Goal: Task Accomplishment & Management: Use online tool/utility

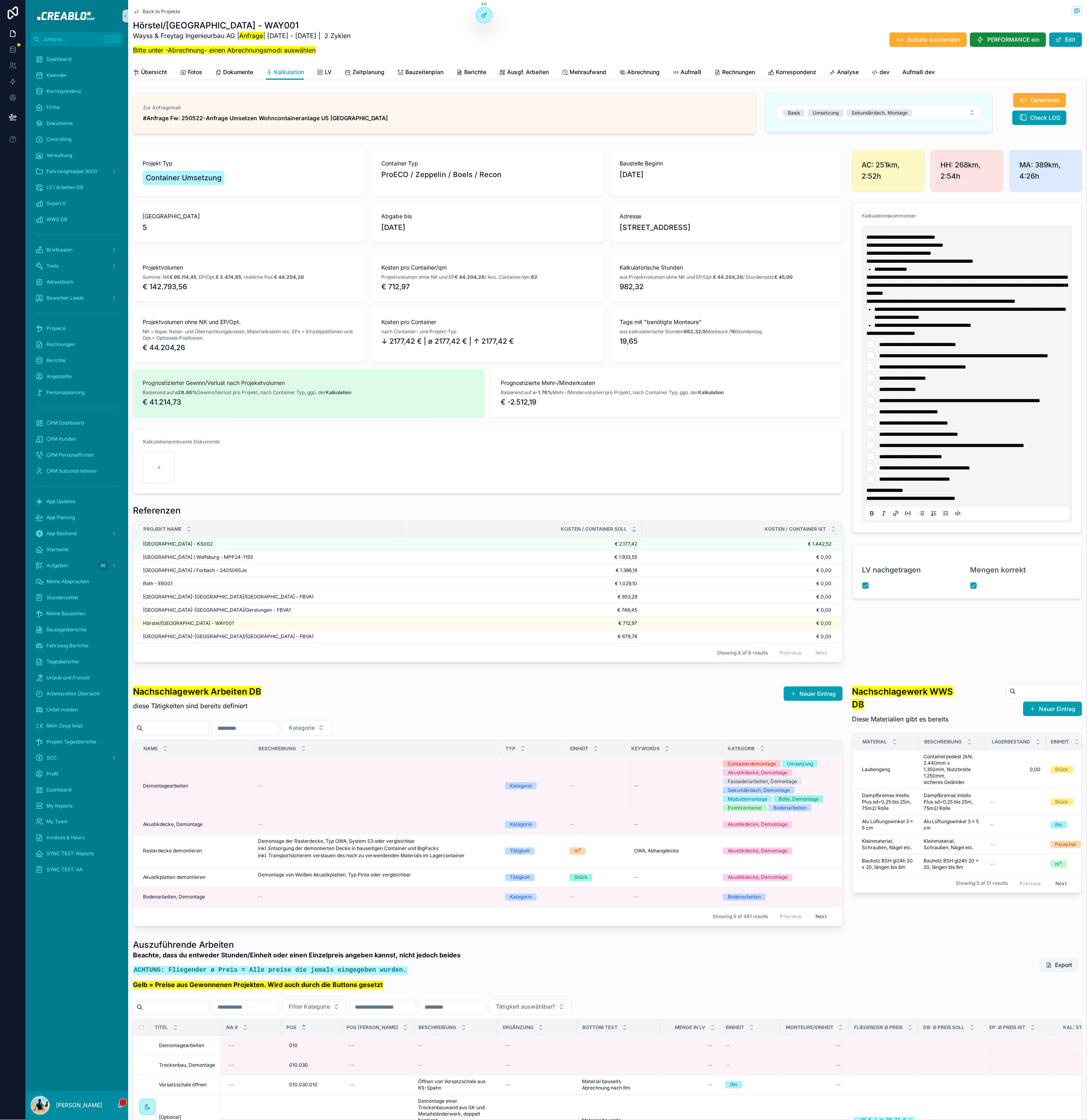
scroll to position [102, 0]
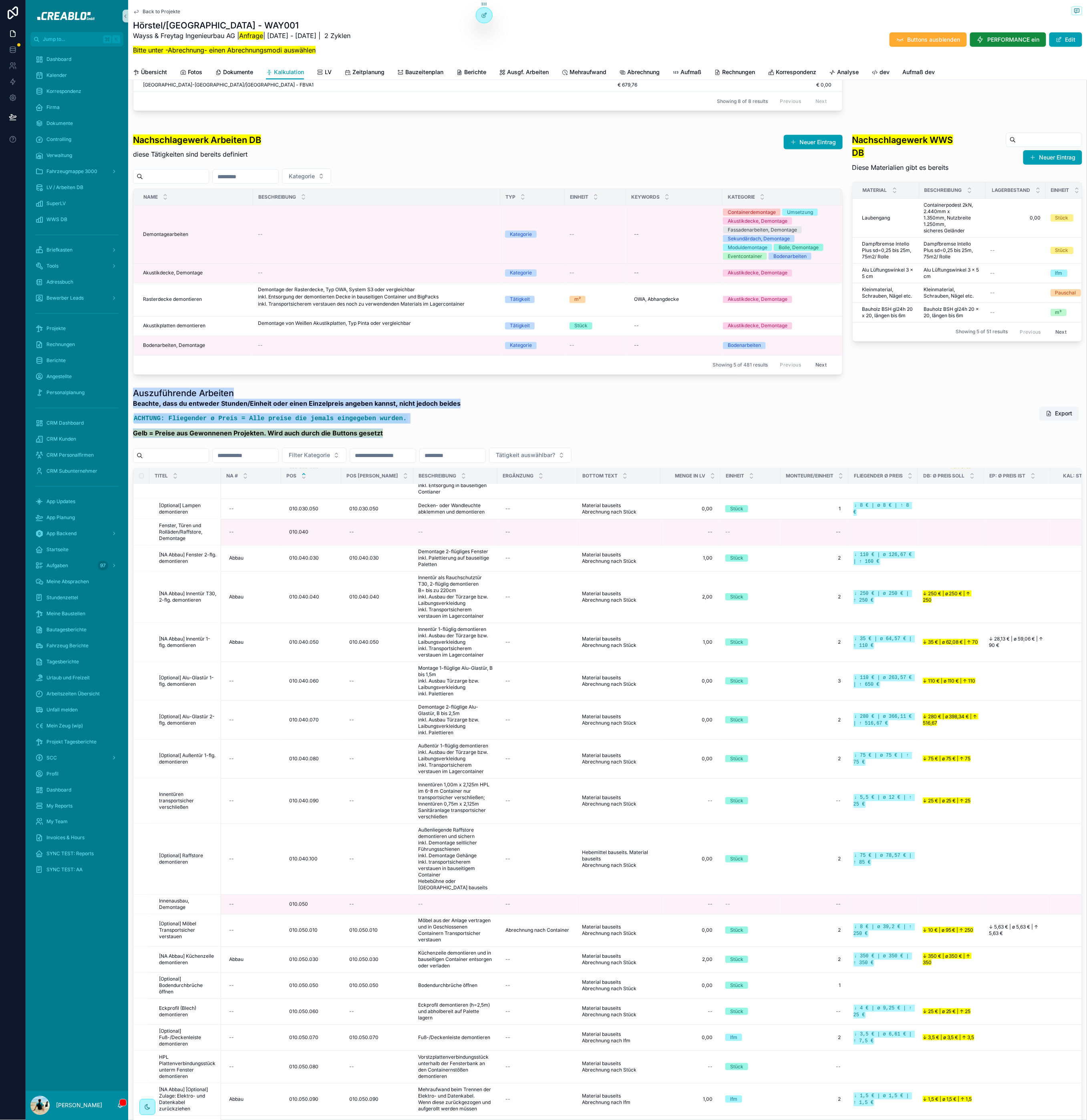
drag, startPoint x: 135, startPoint y: 419, endPoint x: 411, endPoint y: 466, distance: 280.0
click at [411, 443] on div "Auszuführende Arbeiten Beachte, dass du entweder Stunden/Einheit oder einen Ein…" at bounding box center [296, 415] width 327 height 55
click at [402, 438] on p "Gelb = Preise aus Gewonnenen Projekten. Wird auch durch die Buttons gesetzt" at bounding box center [296, 434] width 327 height 10
drag, startPoint x: 399, startPoint y: 461, endPoint x: 142, endPoint y: 413, distance: 261.4
click at [142, 413] on div "Auszuführende Arbeiten Beachte, dass du entweder Stunden/Einheit oder einen Ein…" at bounding box center [296, 415] width 327 height 55
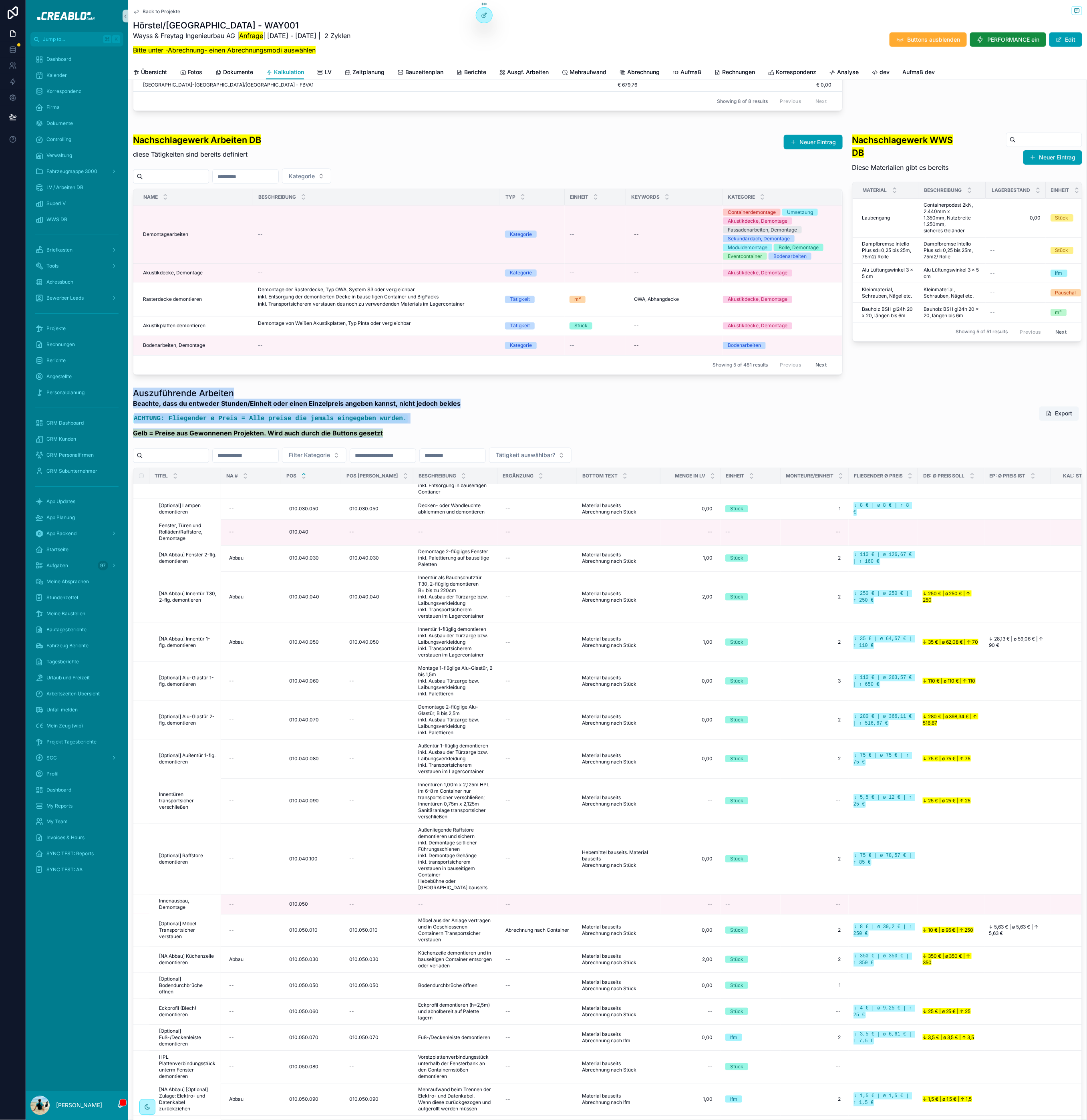
click at [141, 399] on h1 "Auszuführende Arbeiten" at bounding box center [296, 393] width 327 height 11
type input "**********"
click at [207, 399] on h1 "Auszuführende Arbeiten" at bounding box center [296, 393] width 327 height 11
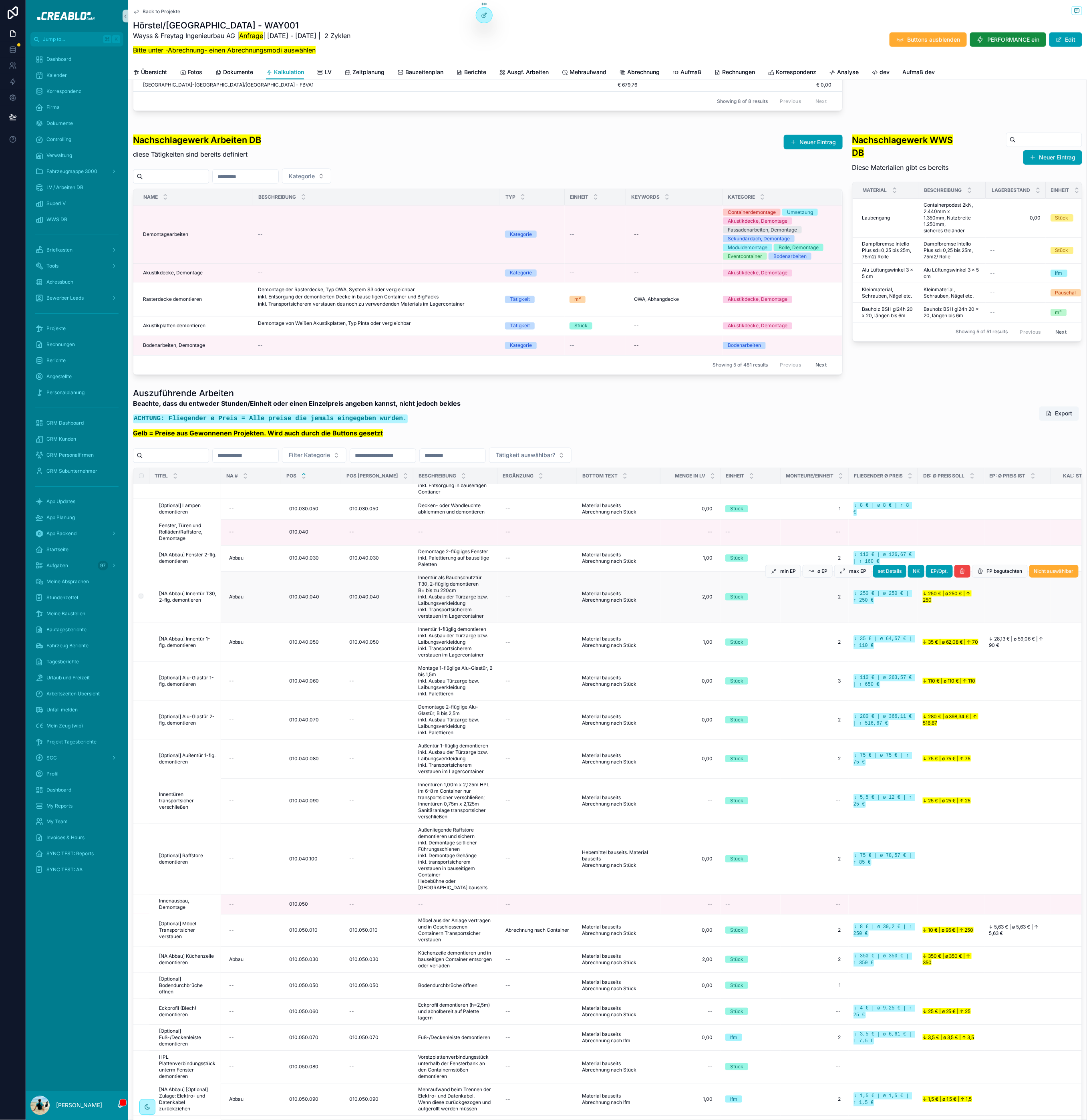
scroll to position [0, 0]
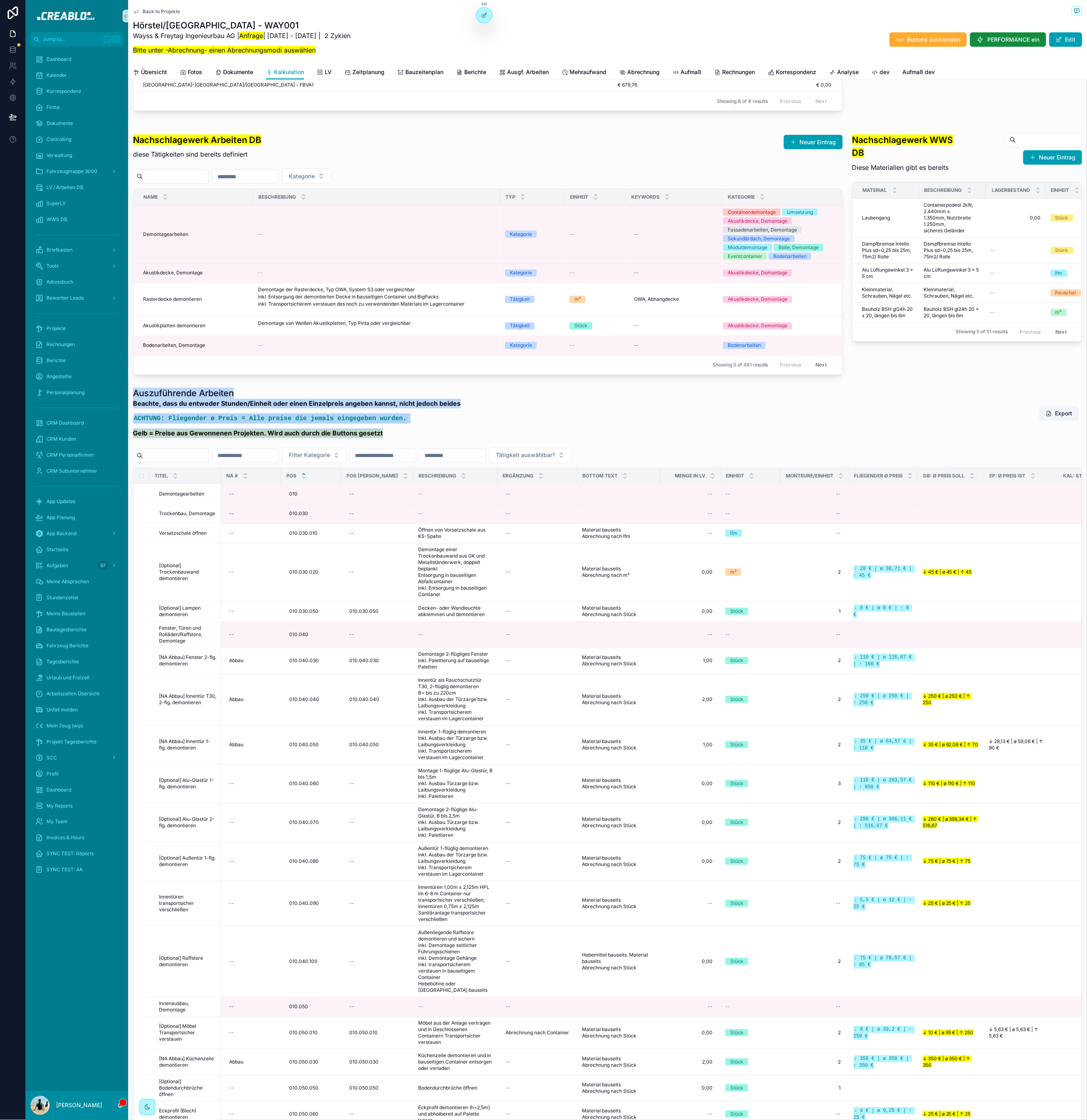
drag, startPoint x: 134, startPoint y: 416, endPoint x: 394, endPoint y: 459, distance: 263.5
click at [394, 443] on div "Auszuführende Arbeiten Beachte, dass du entweder Stunden/Einheit oder einen Ein…" at bounding box center [296, 415] width 327 height 55
drag, startPoint x: 394, startPoint y: 459, endPoint x: 399, endPoint y: 458, distance: 5.1
click at [394, 438] on p "Gelb = Preise aus Gewonnenen Projekten. Wird auch durch die Buttons gesetzt" at bounding box center [296, 434] width 327 height 10
drag, startPoint x: 399, startPoint y: 458, endPoint x: 135, endPoint y: 418, distance: 267.0
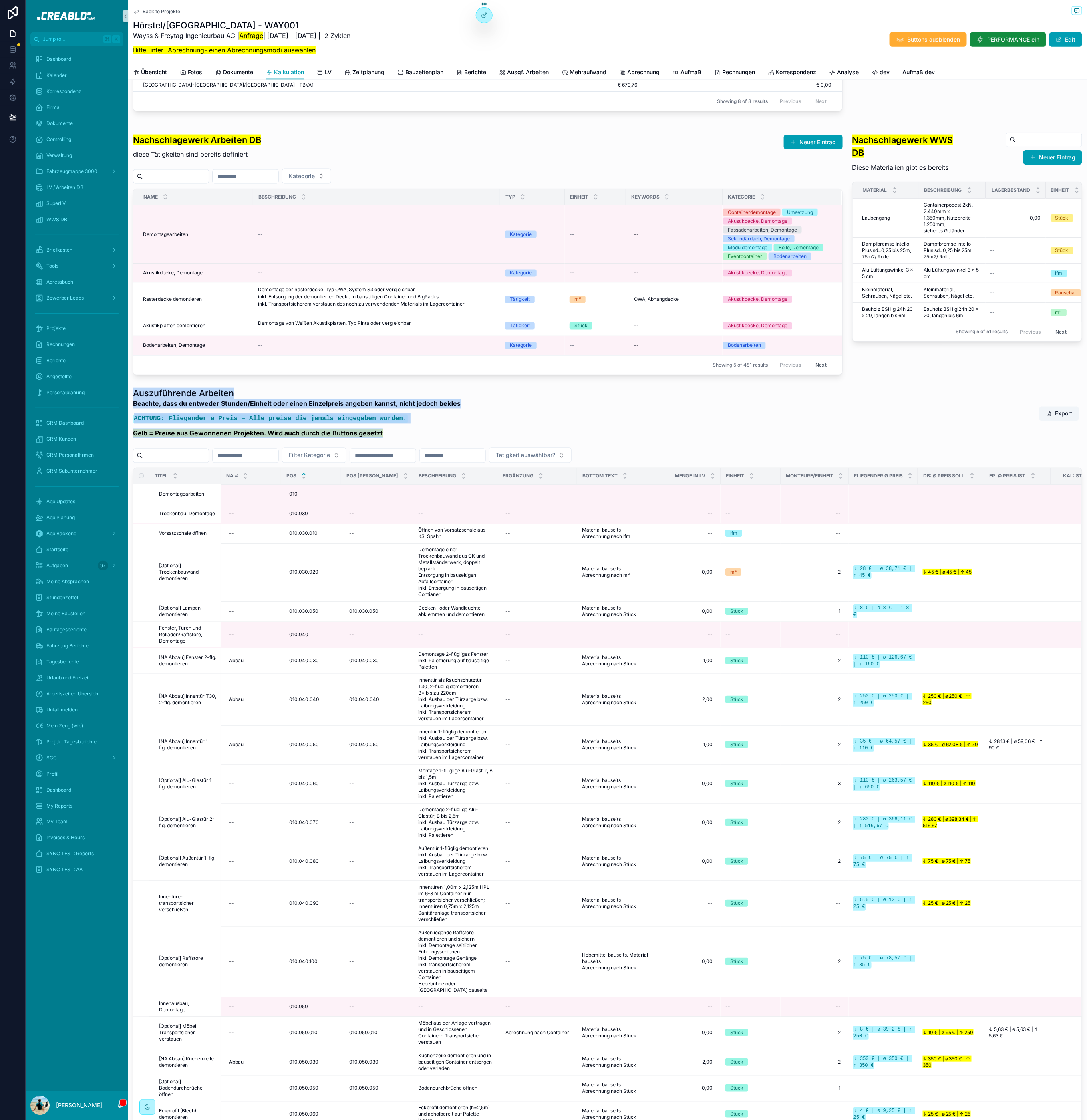
click at [135, 418] on div "Auszuführende Arbeiten Beachte, dass du entweder Stunden/Einheit oder einen Ein…" at bounding box center [296, 415] width 327 height 55
click at [135, 399] on h1 "Auszuführende Arbeiten" at bounding box center [296, 393] width 327 height 11
drag, startPoint x: 134, startPoint y: 415, endPoint x: 321, endPoint y: 455, distance: 191.2
click at [297, 443] on div "Auszuführende Arbeiten Beachte, dass du entweder Stunden/Einheit oder einen Ein…" at bounding box center [296, 415] width 327 height 55
click at [321, 437] on strong "Gelb = Preise aus Gewonnenen Projekten. Wird auch durch die Buttons gesetzt" at bounding box center [258, 433] width 250 height 8
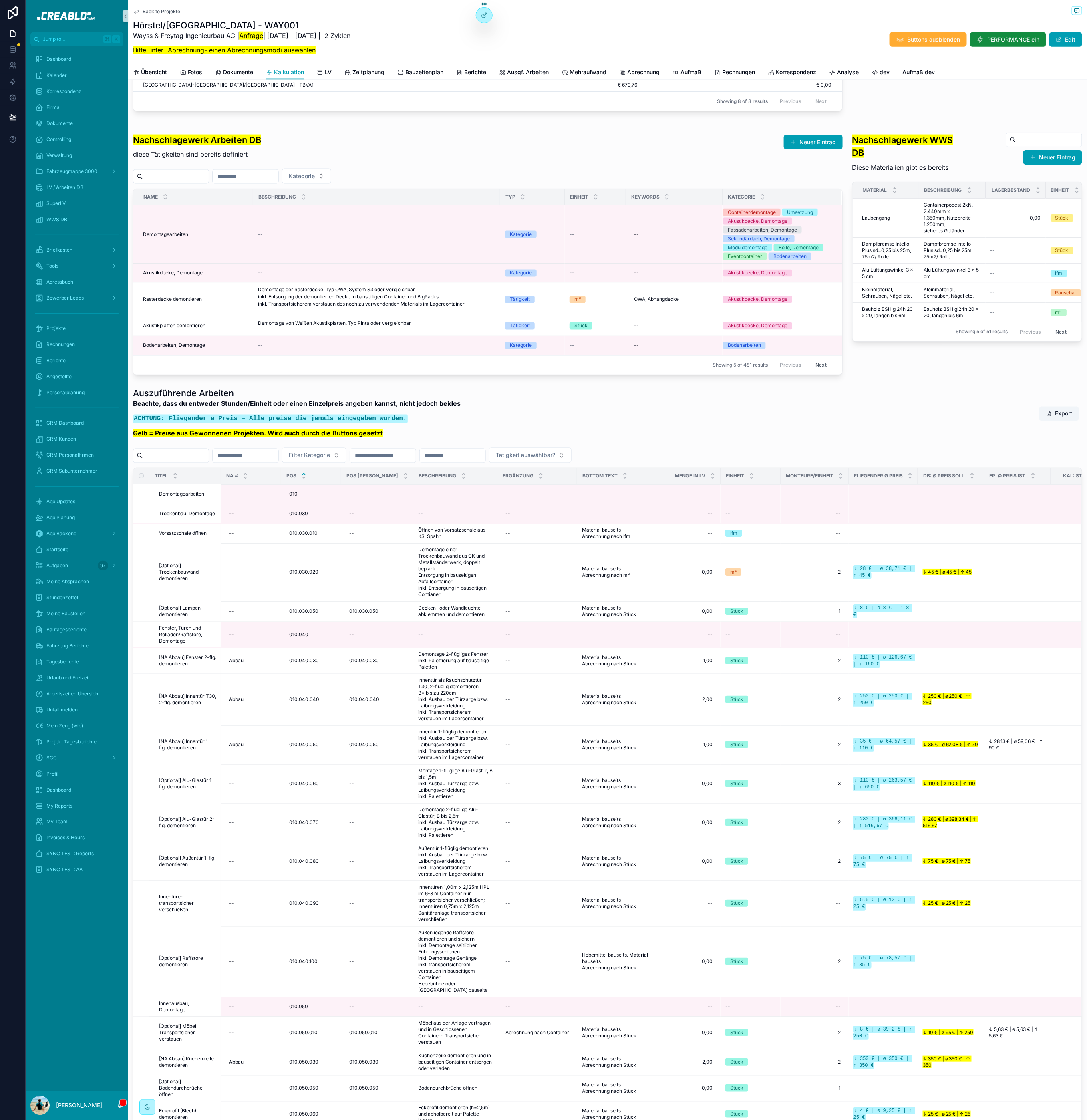
click at [164, 9] on span "Back to Projekte" at bounding box center [161, 12] width 38 height 6
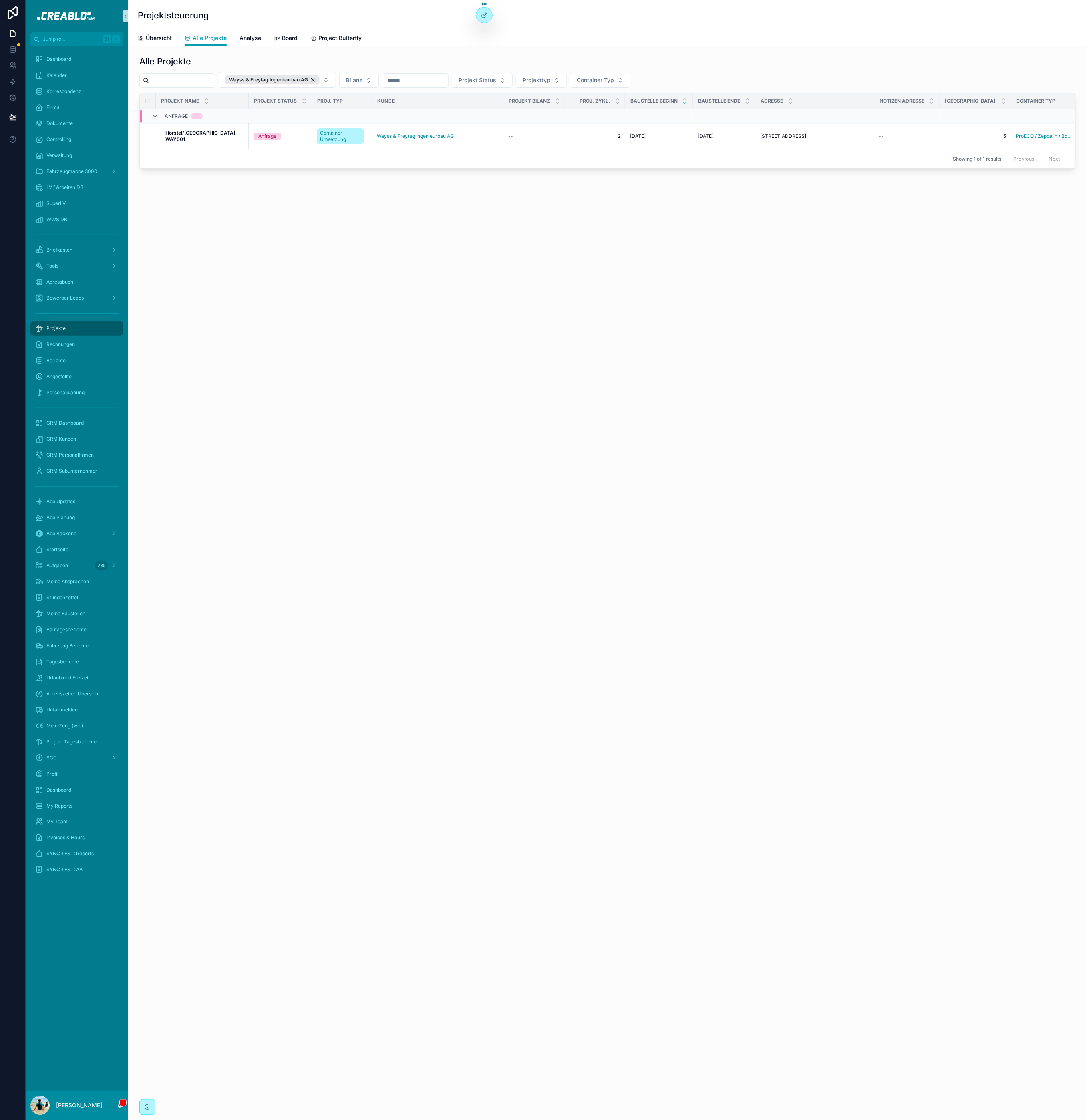
drag, startPoint x: 346, startPoint y: 361, endPoint x: 350, endPoint y: 313, distance: 48.2
click at [347, 351] on div "Projektsteuerung Alle Projekte Übersicht Alle Projekte Analyse Board Project Bu…" at bounding box center [608, 560] width 959 height 1120
click at [320, 80] on div "Wayss & Freytag Ingenieurbau AG" at bounding box center [273, 80] width 94 height 9
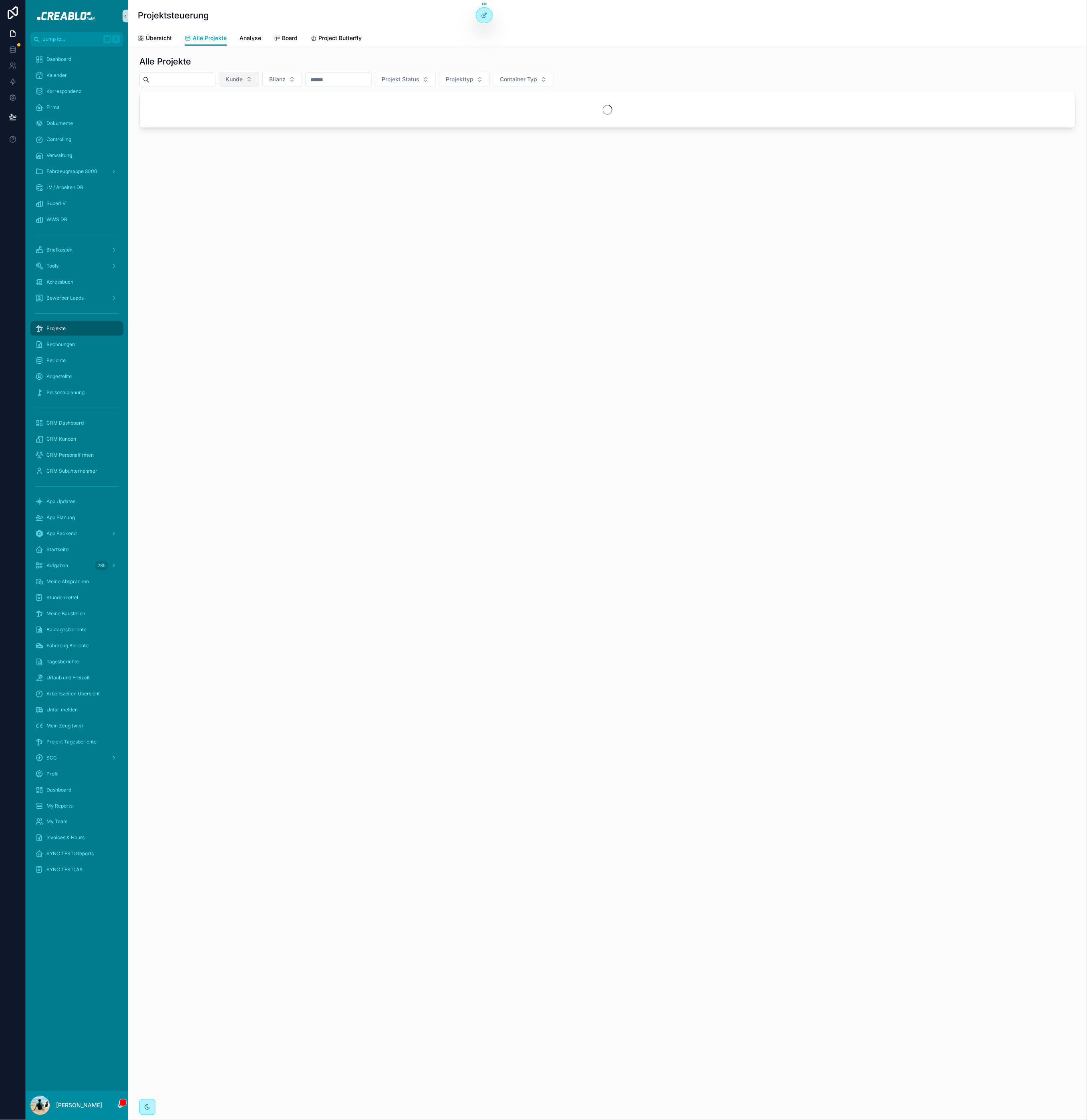
click at [213, 81] on input "scrollable content" at bounding box center [182, 79] width 66 height 11
type input "********"
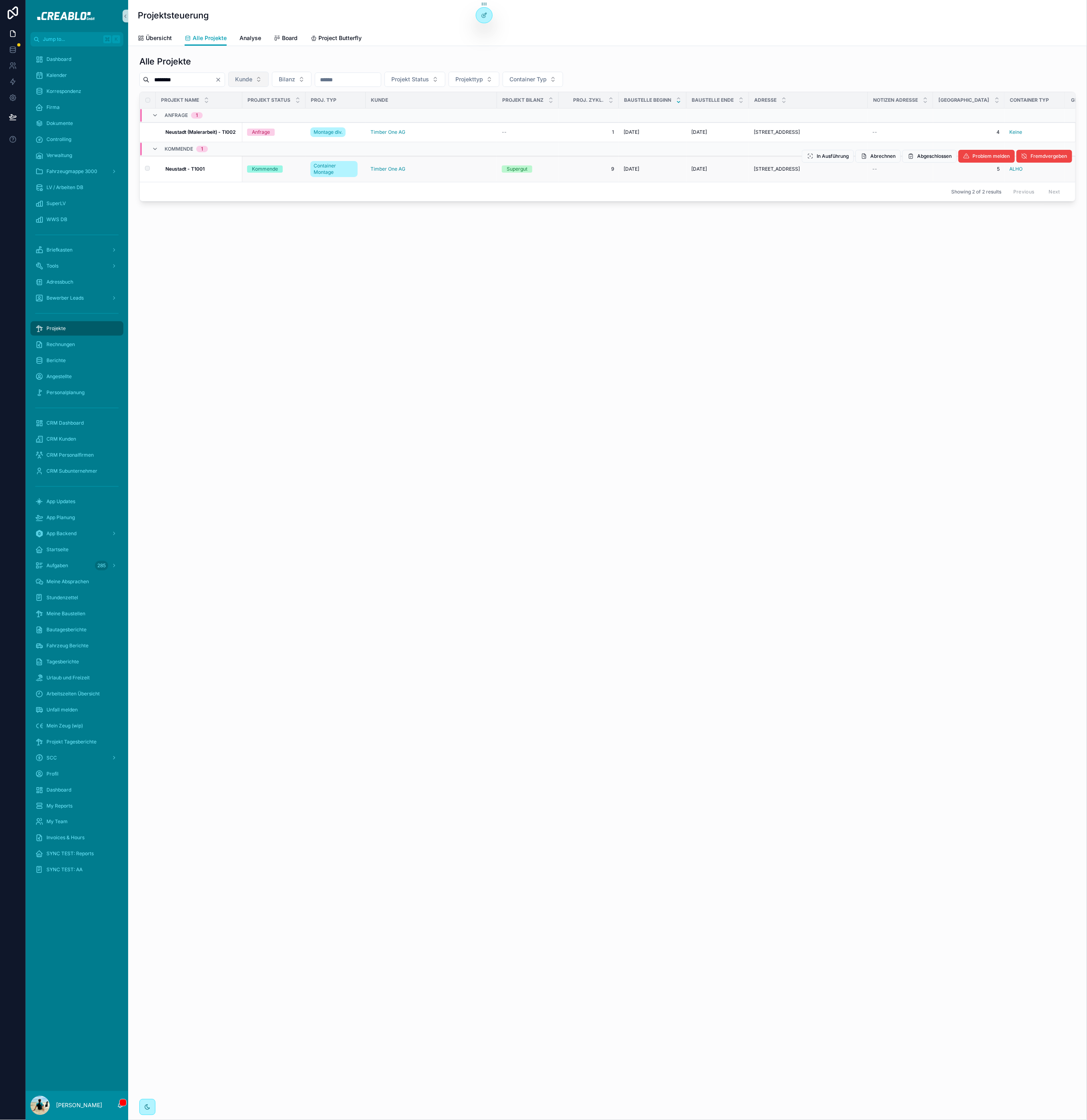
click at [183, 172] on span "Neustadt - T1001" at bounding box center [185, 169] width 39 height 6
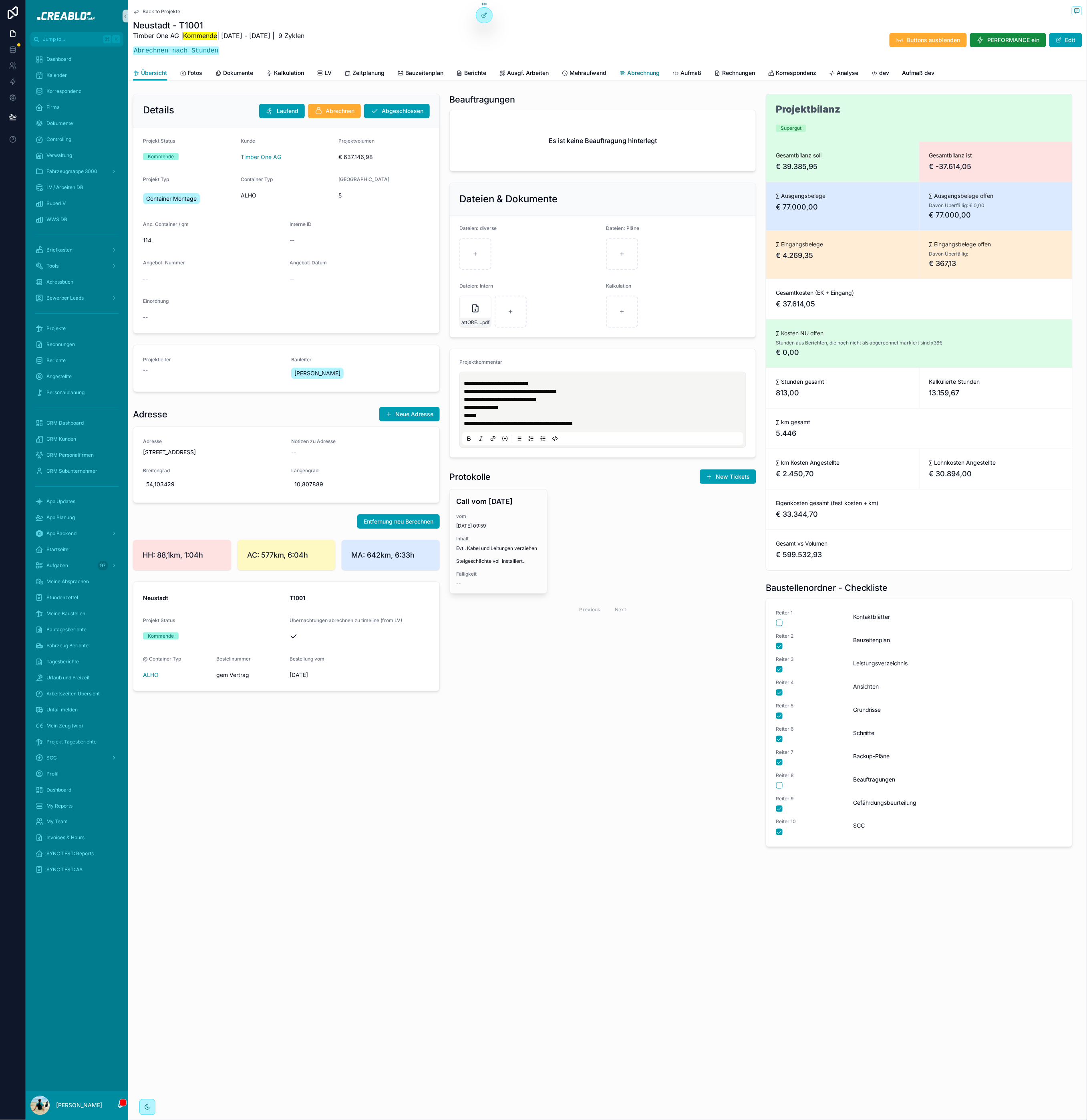
click at [653, 69] on span "Abrechnung" at bounding box center [643, 73] width 33 height 8
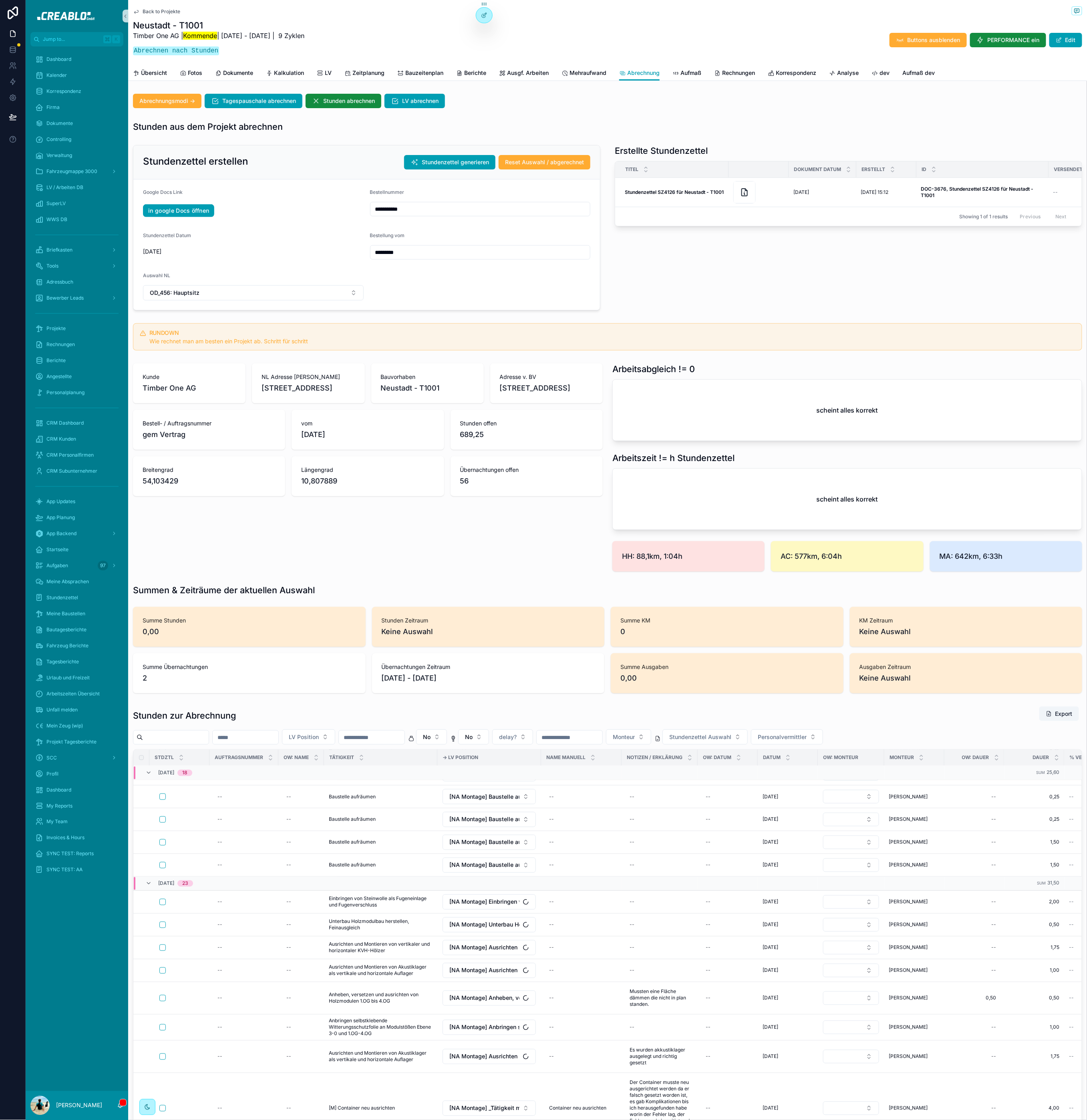
scroll to position [1868, 0]
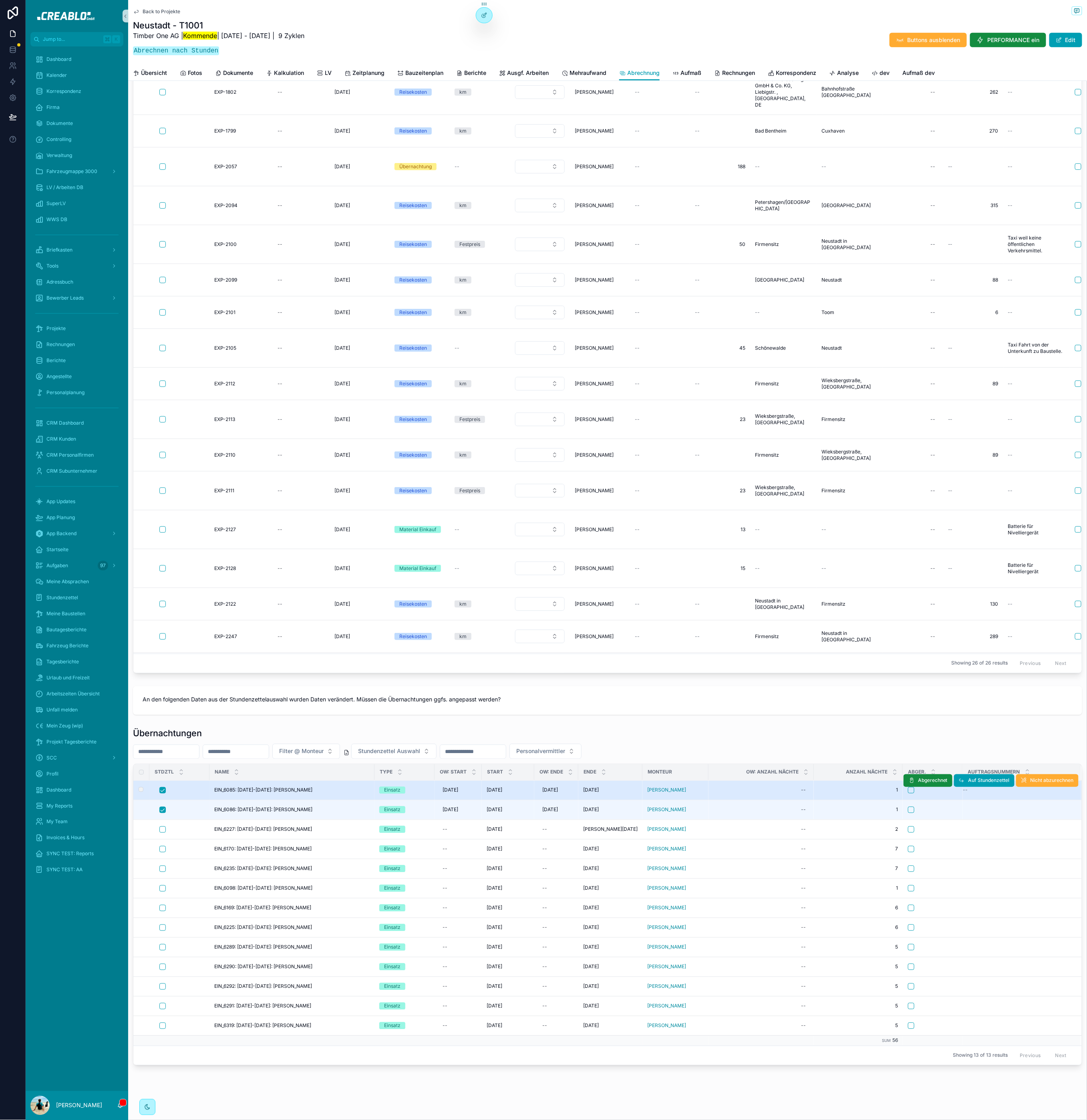
click at [163, 788] on button "scrollable content" at bounding box center [163, 790] width 6 height 6
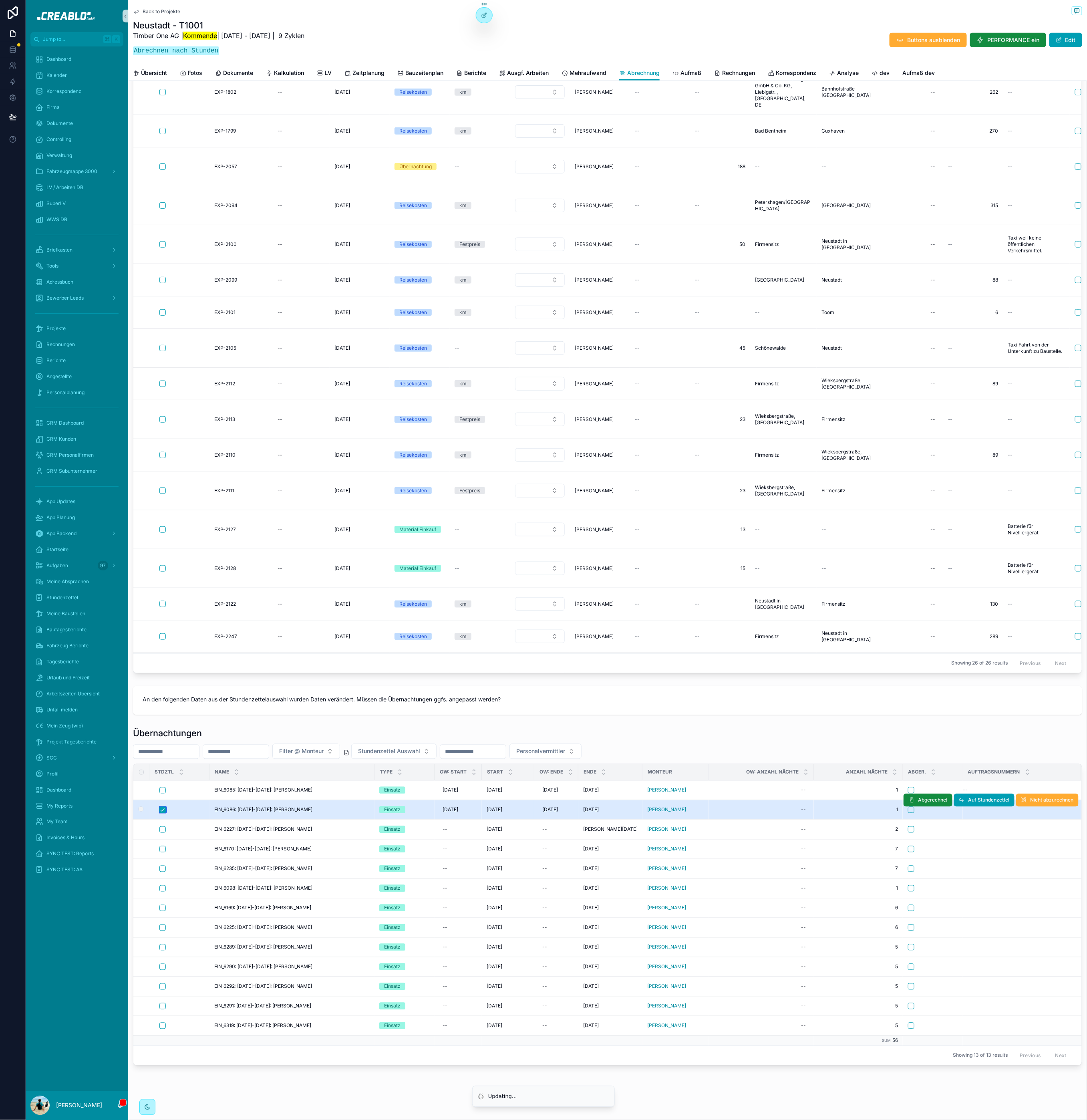
click at [164, 808] on button "scrollable content" at bounding box center [163, 810] width 6 height 6
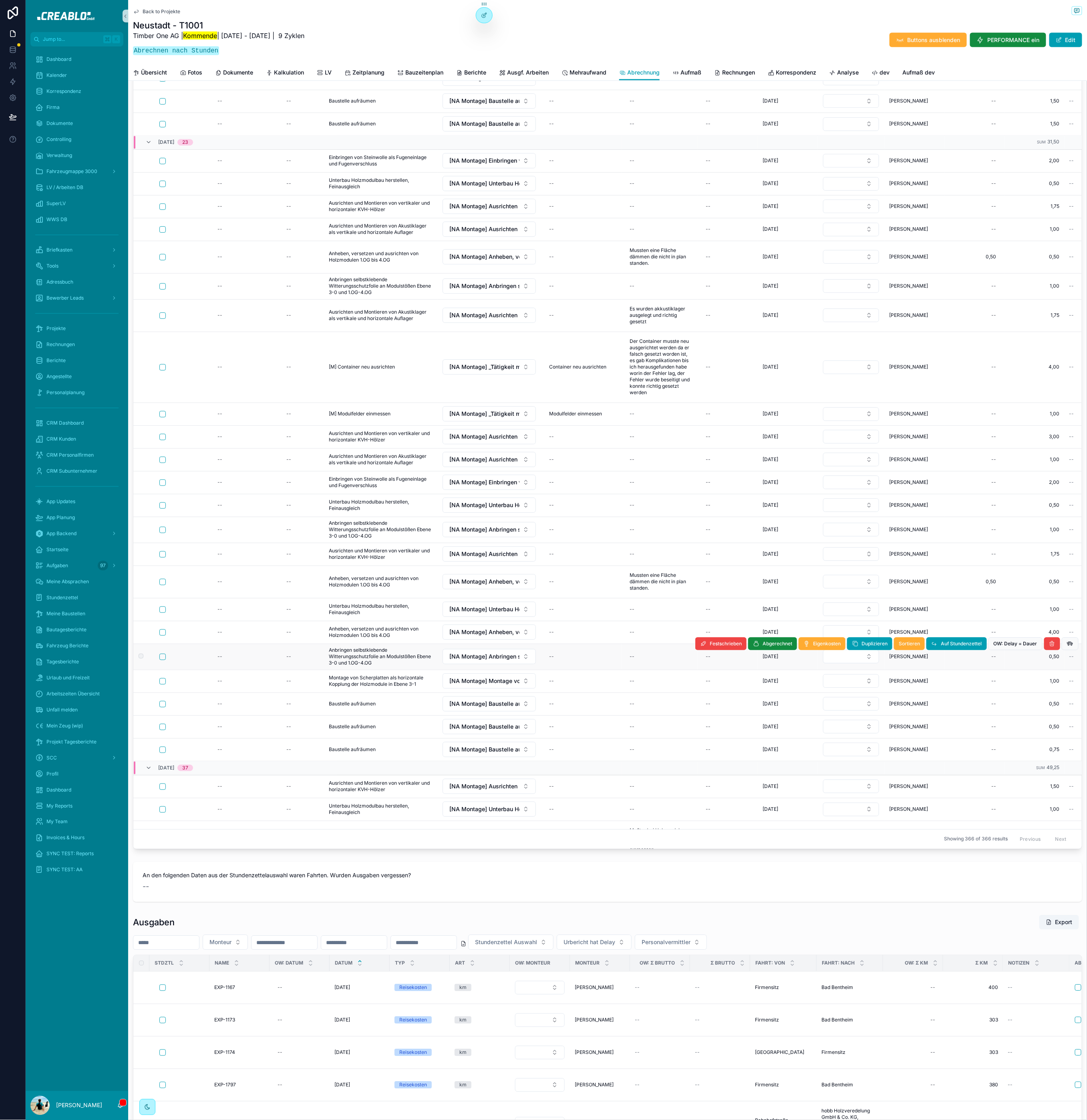
scroll to position [600, 0]
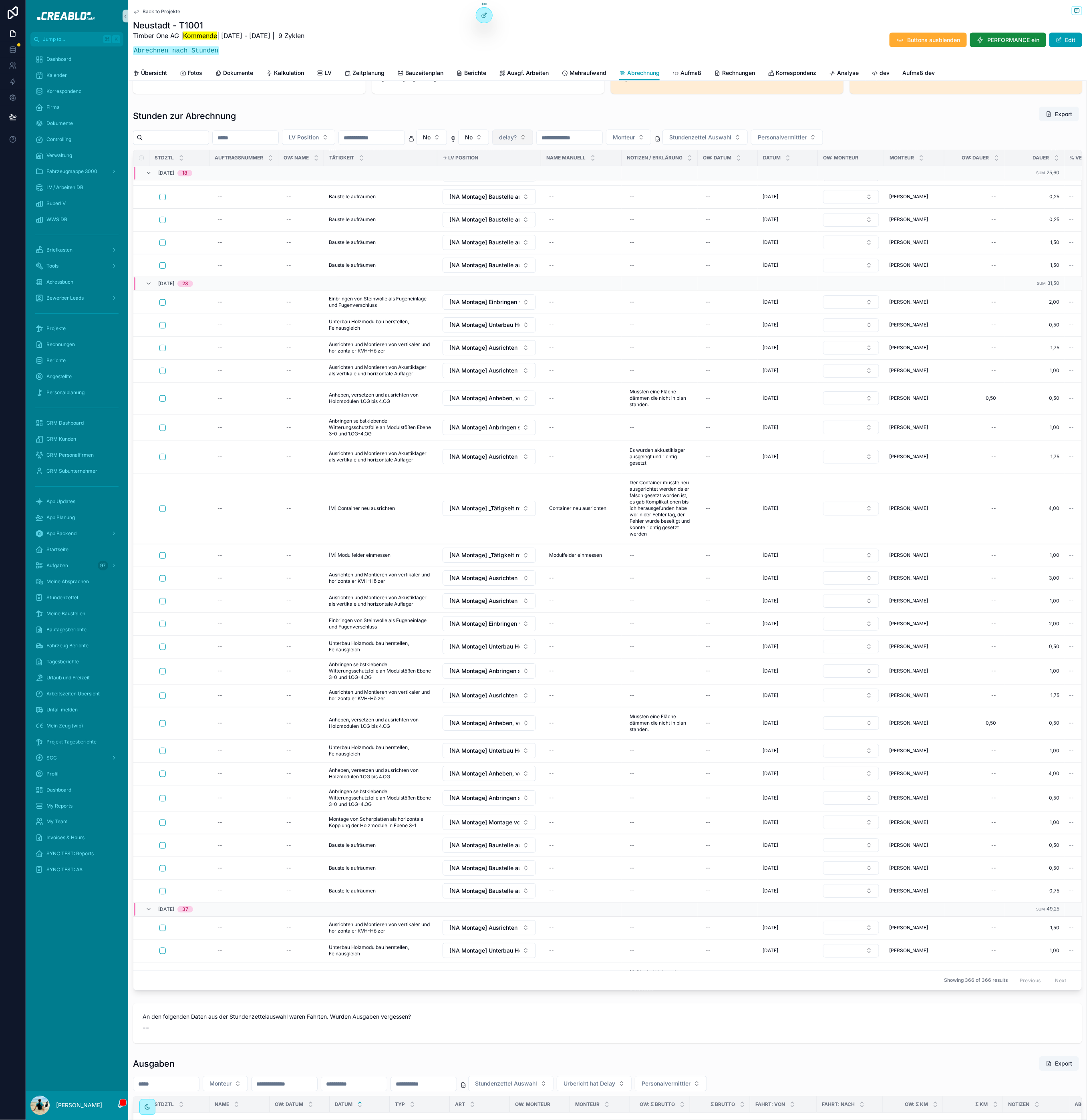
click at [530, 137] on button "delay?" at bounding box center [513, 137] width 41 height 15
click at [539, 182] on div "delay" at bounding box center [544, 184] width 96 height 13
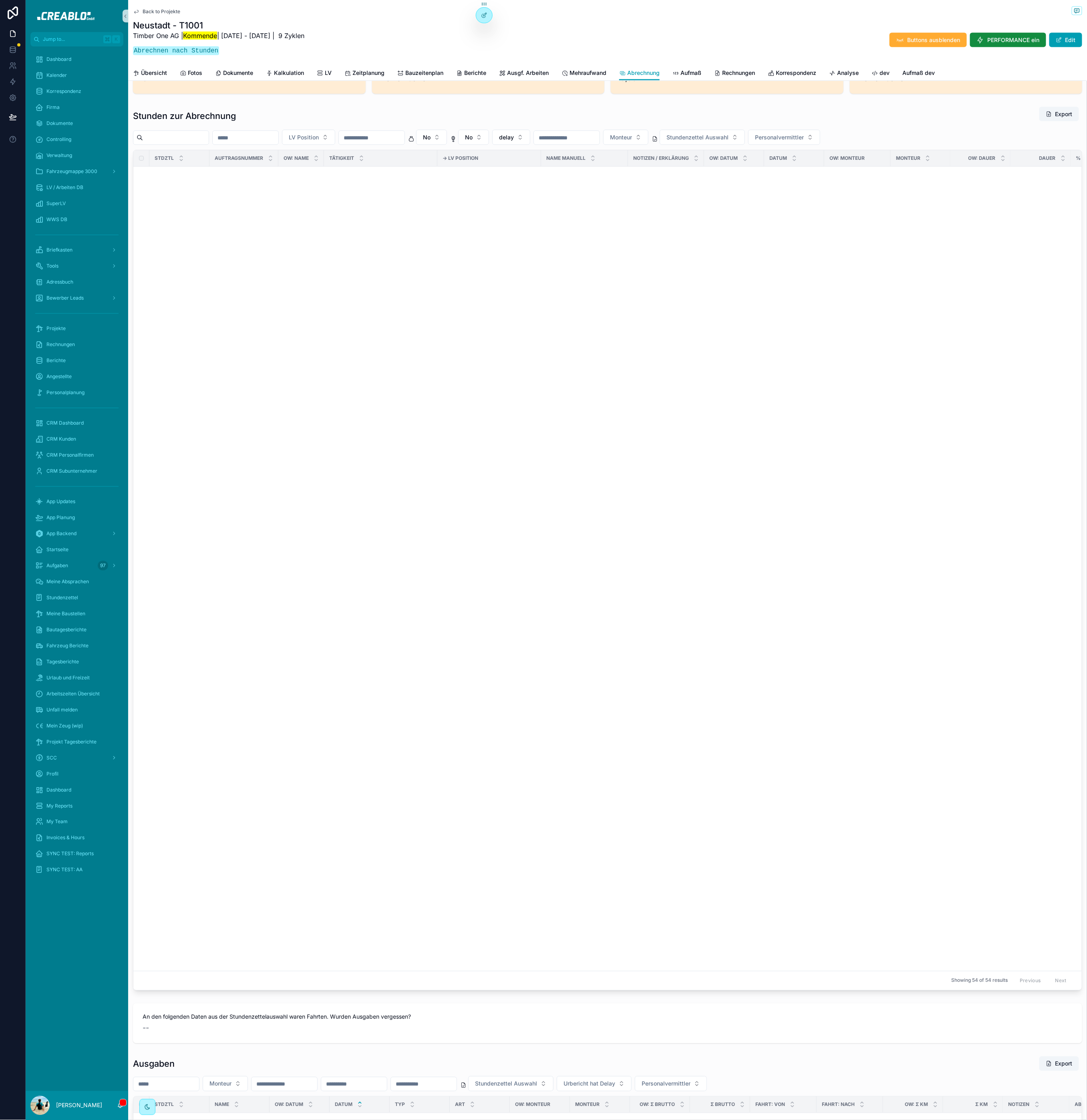
scroll to position [1390, 0]
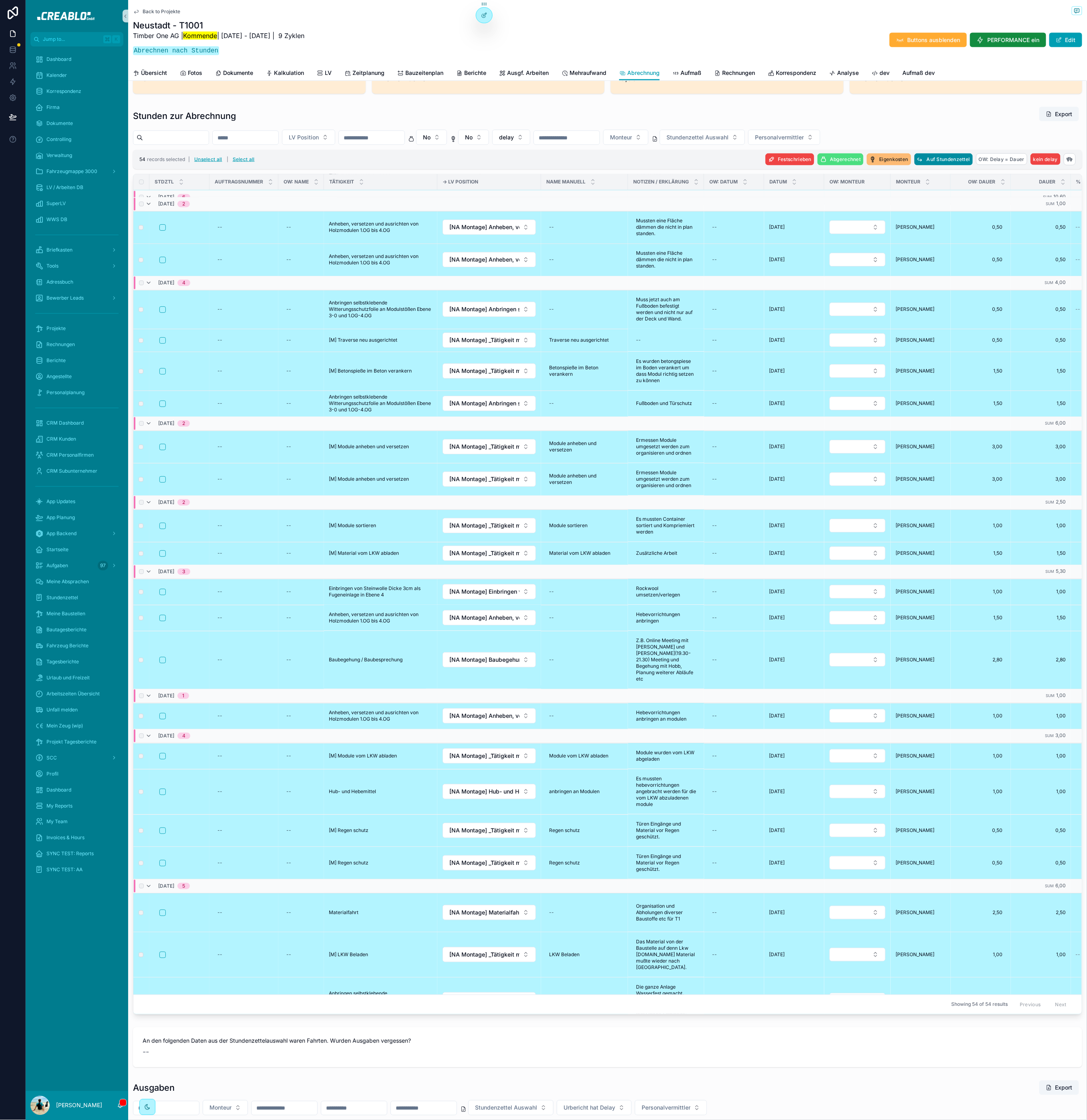
click at [935, 160] on span "Auf Stundenzettel" at bounding box center [948, 159] width 43 height 6
click at [974, 144] on icon "scrollable content" at bounding box center [974, 145] width 6 height 6
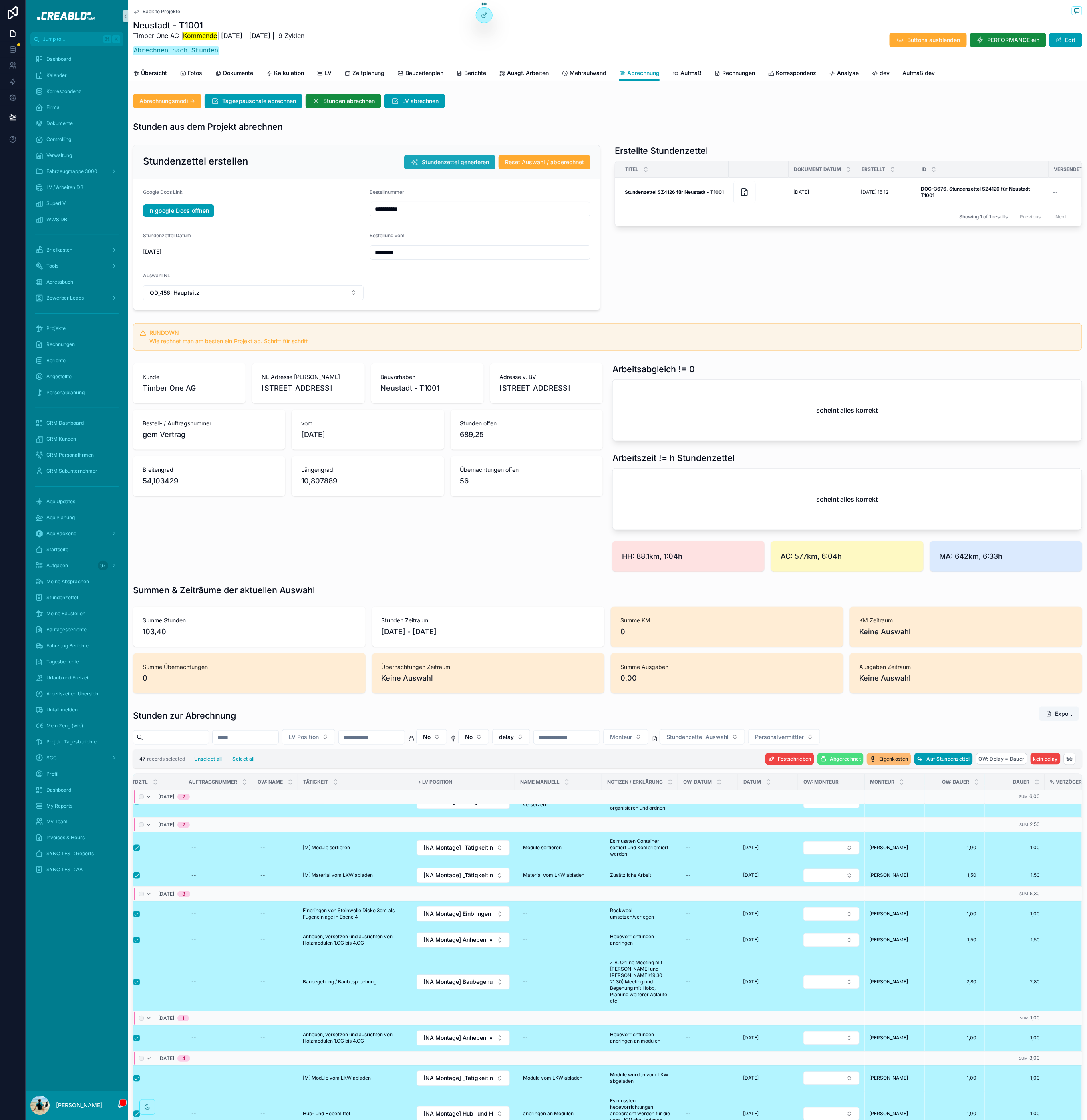
click at [437, 156] on button "Stundenzettel generieren" at bounding box center [449, 162] width 91 height 14
click at [934, 16] on icon "Close toast" at bounding box center [933, 14] width 5 height 5
drag, startPoint x: 472, startPoint y: 163, endPoint x: 396, endPoint y: 177, distance: 77.3
click at [472, 162] on span "Stundenzettel generieren" at bounding box center [455, 162] width 68 height 8
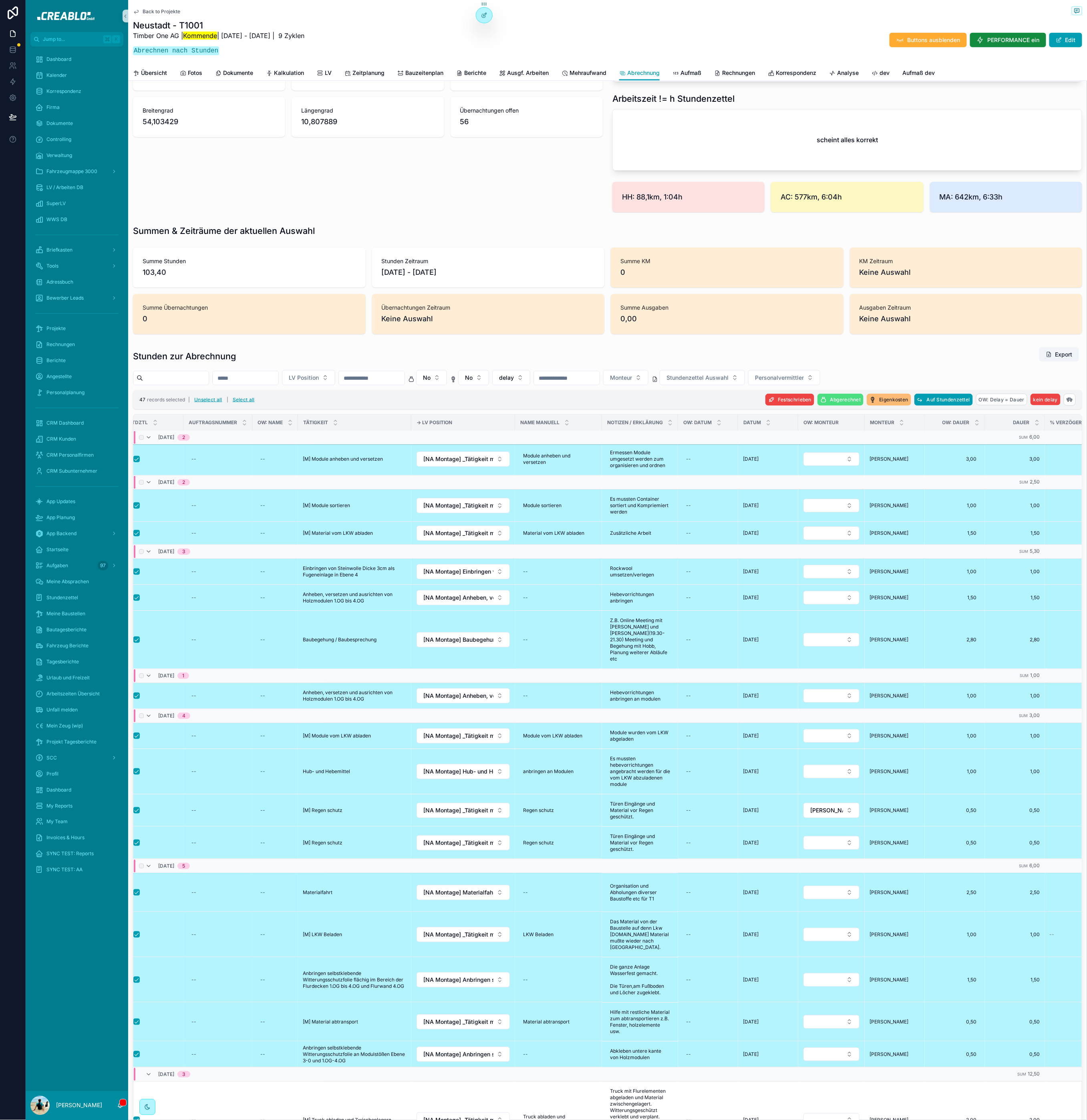
scroll to position [1365, 26]
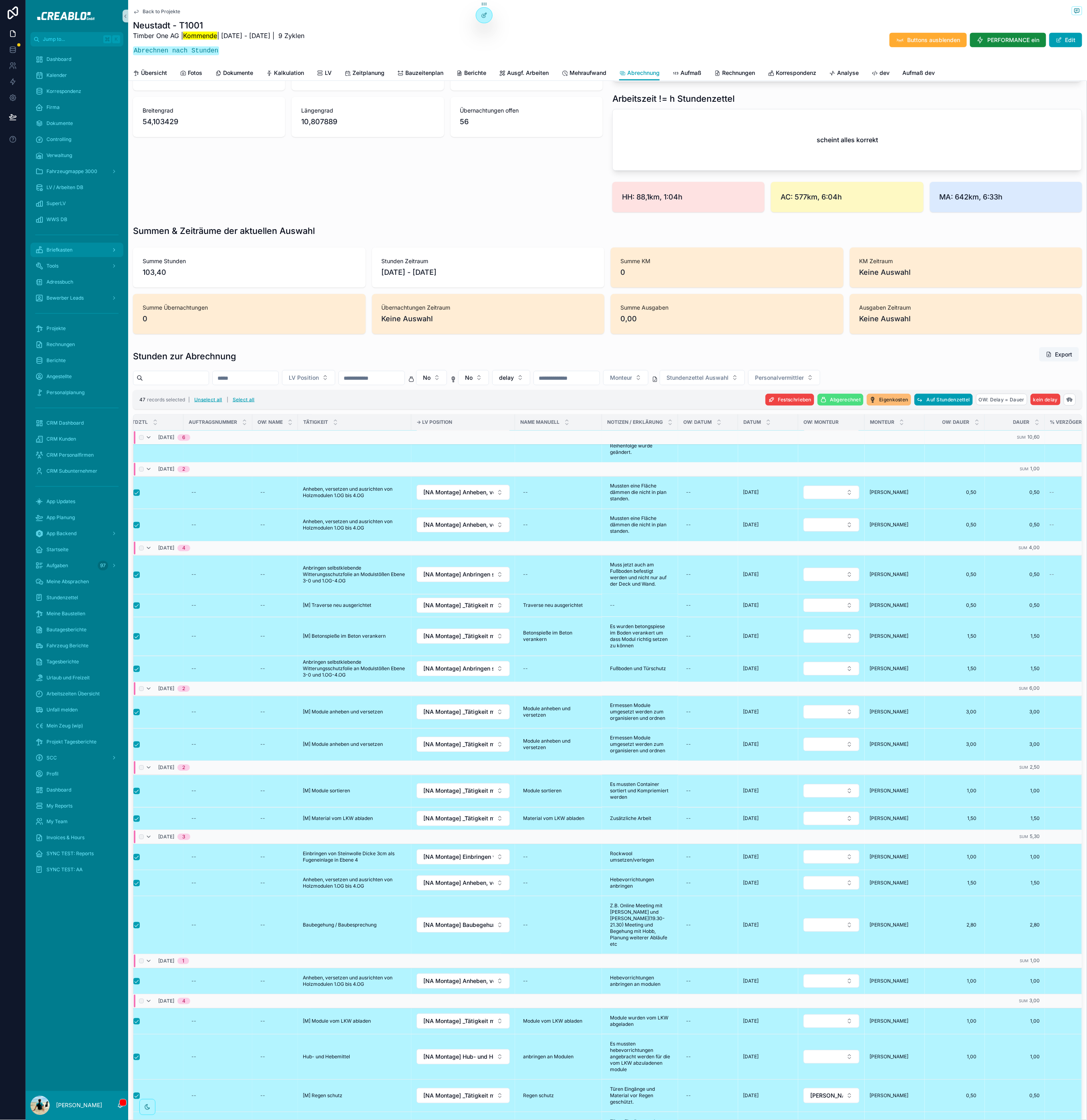
click at [70, 252] on span "Briefkasten" at bounding box center [59, 250] width 26 height 6
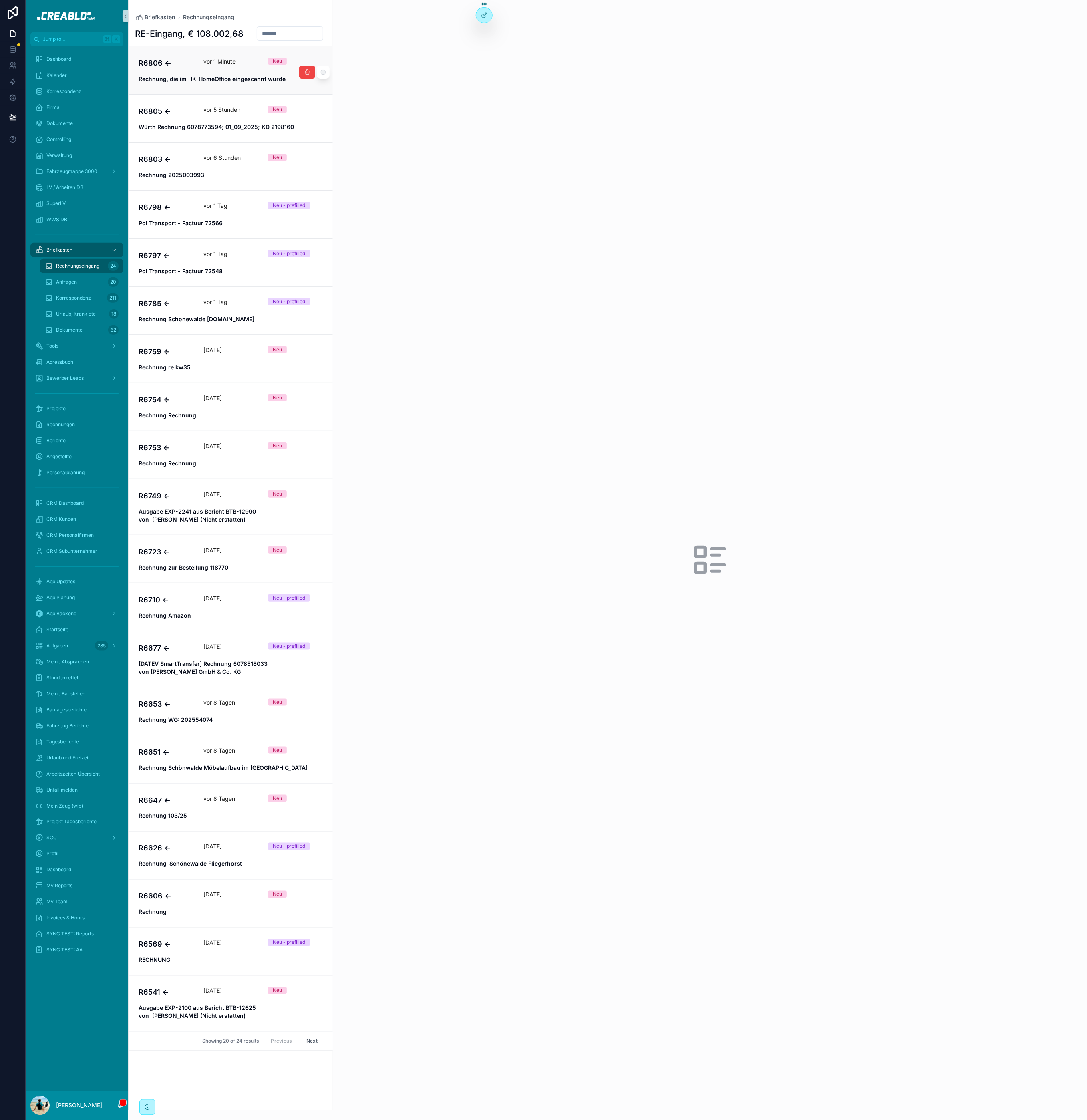
click at [237, 82] on strong "Rechnung, die im HK-HomeOffice eingescannt wurde" at bounding box center [212, 79] width 147 height 7
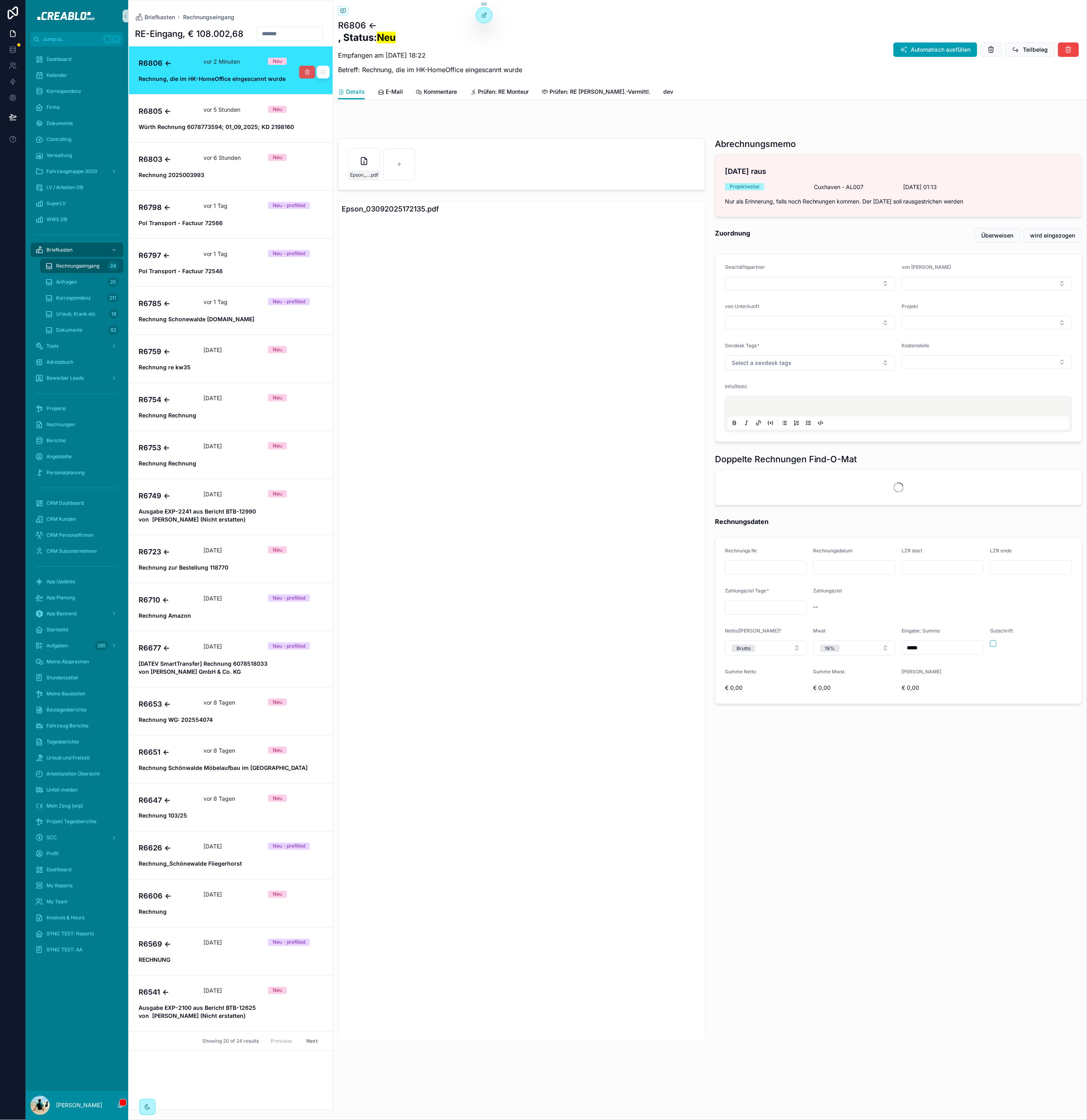
click at [308, 76] on icon "scrollable content" at bounding box center [307, 72] width 6 height 6
click at [80, 327] on span "Dokumente" at bounding box center [69, 330] width 26 height 6
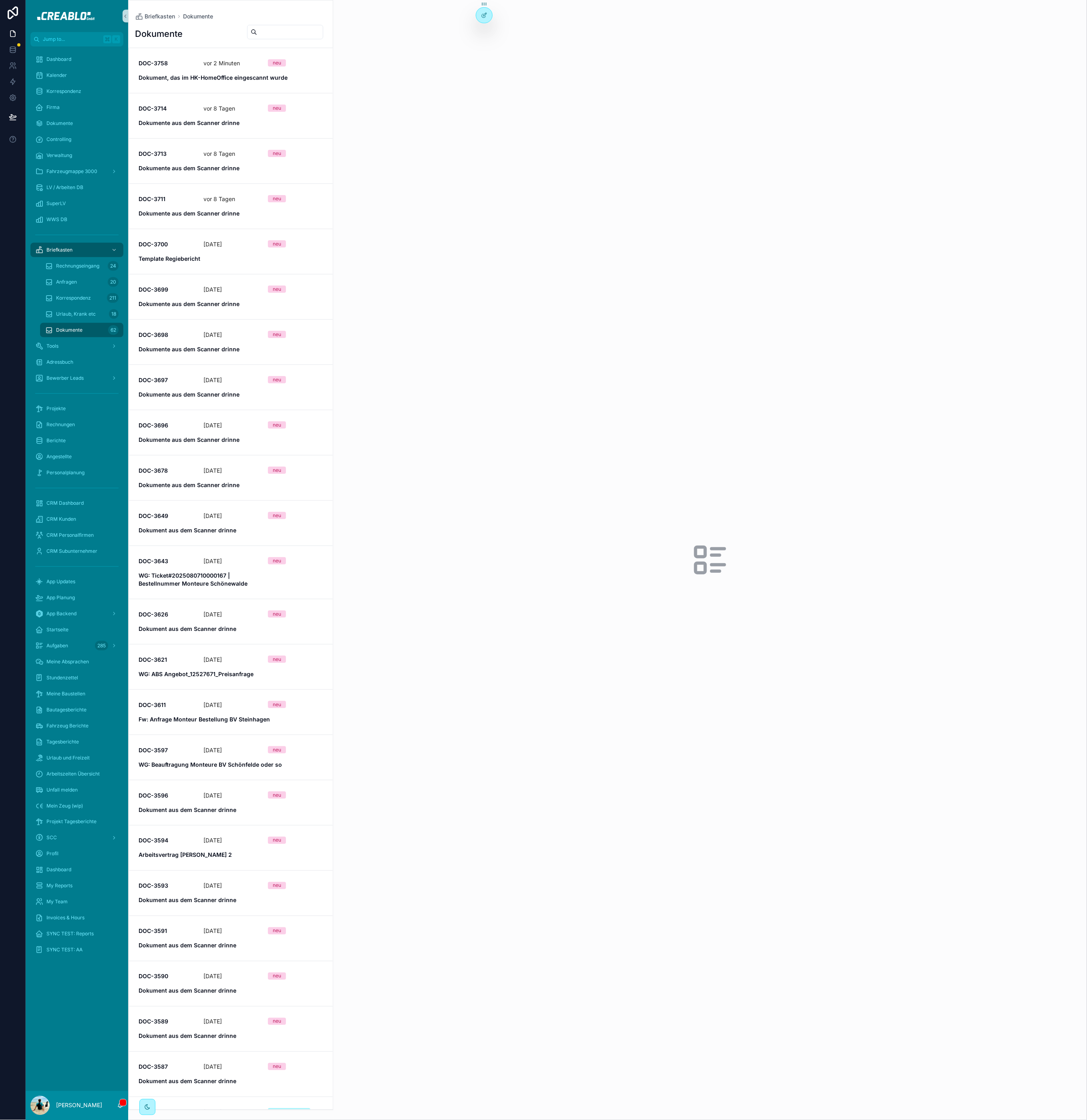
click at [189, 78] on strong "Dokument, das im HK-HomeOffice eingescannt wurde" at bounding box center [213, 77] width 149 height 7
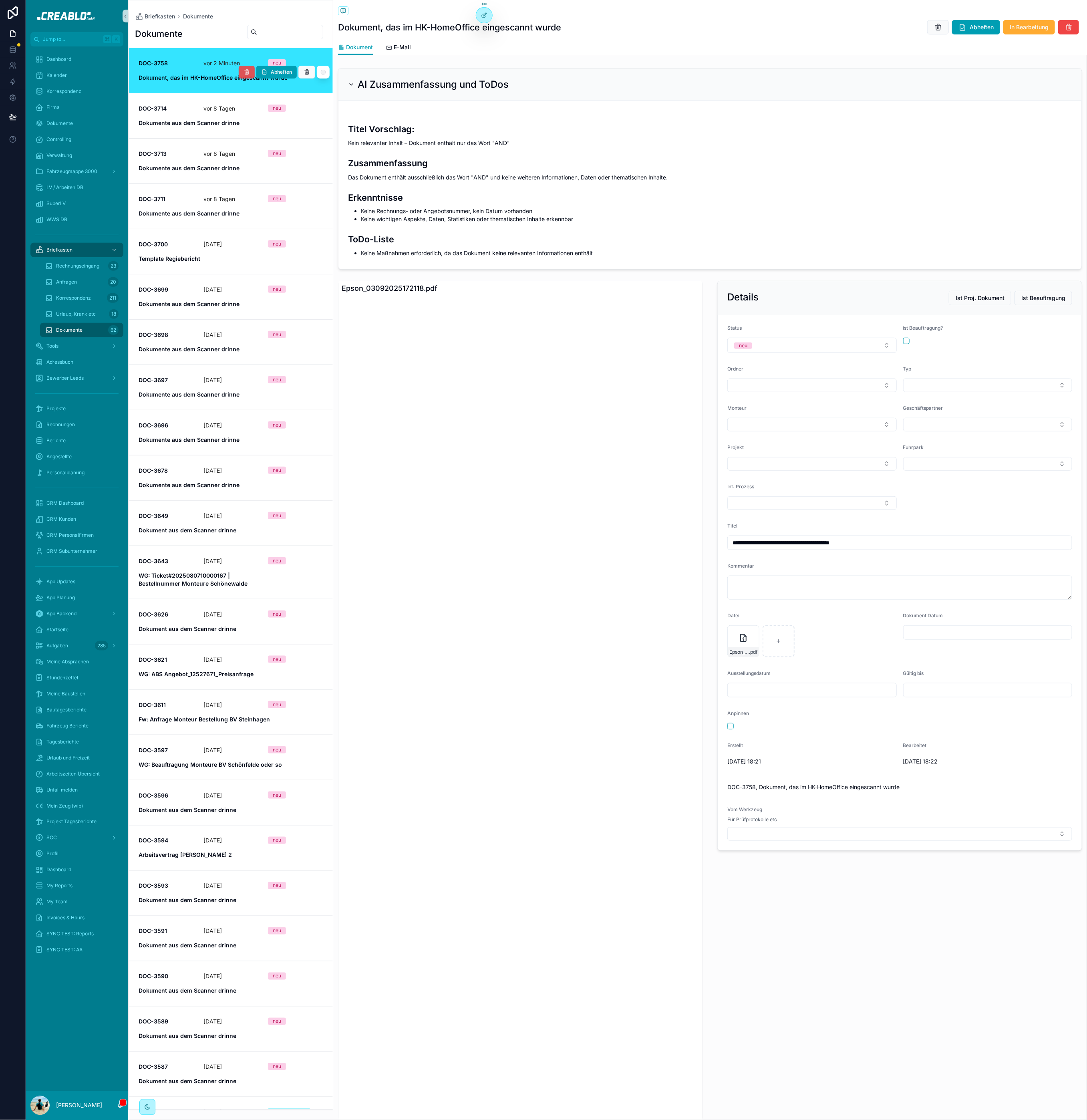
click at [243, 74] on icon "scrollable content" at bounding box center [246, 72] width 6 height 6
click at [50, 267] on icon "scrollable content" at bounding box center [49, 266] width 8 height 8
